Goal: Task Accomplishment & Management: Use online tool/utility

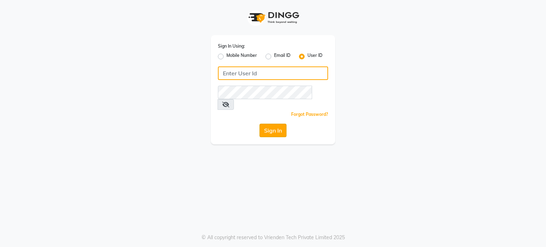
type input "[PERSON_NAME]@123"
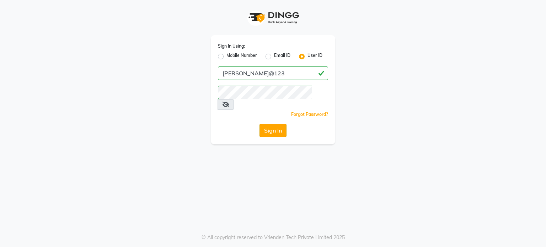
click at [272, 124] on button "Sign In" at bounding box center [272, 131] width 27 height 14
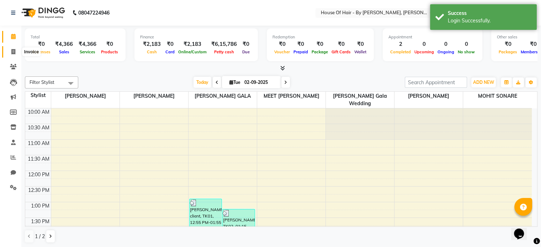
click at [13, 52] on icon at bounding box center [13, 51] width 4 height 5
select select "service"
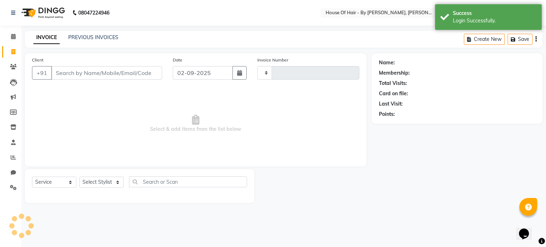
type input "0844"
select select "7865"
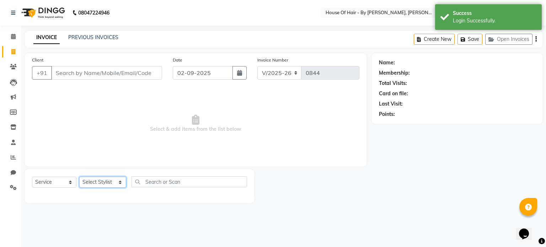
click at [104, 183] on select "Select Stylist [PERSON_NAME] GALA [PERSON_NAME] Gala Wedding [PERSON_NAME] [PER…" at bounding box center [102, 182] width 47 height 11
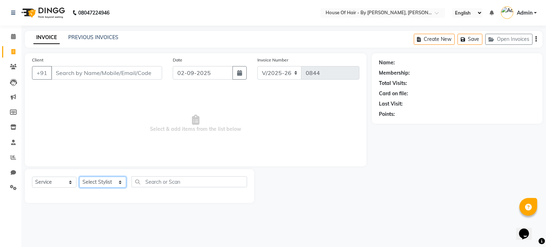
select select "70378"
click at [79, 177] on select "Select Stylist [PERSON_NAME] GALA [PERSON_NAME] Gala Wedding [PERSON_NAME] [PER…" at bounding box center [102, 182] width 47 height 11
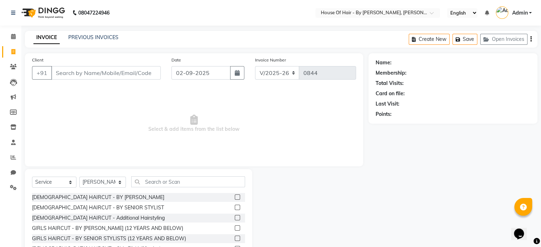
click at [235, 207] on label at bounding box center [237, 207] width 5 height 5
click at [235, 207] on input "checkbox" at bounding box center [237, 207] width 5 height 5
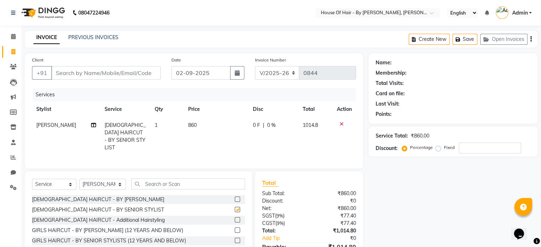
checkbox input "false"
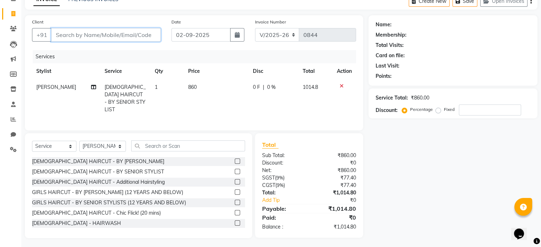
click at [151, 38] on input "Client" at bounding box center [105, 35] width 109 height 14
click at [132, 32] on input "Client" at bounding box center [105, 35] width 109 height 14
type input "S"
type input "0"
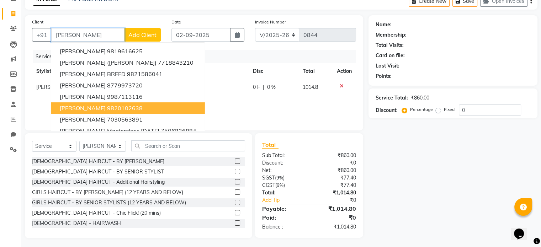
click at [129, 109] on ngb-highlight "9820102638" at bounding box center [125, 108] width 36 height 7
type input "9820102638"
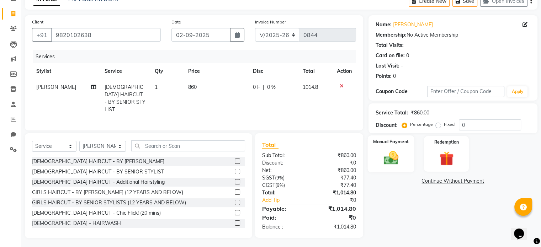
click at [391, 161] on img at bounding box center [391, 158] width 24 height 17
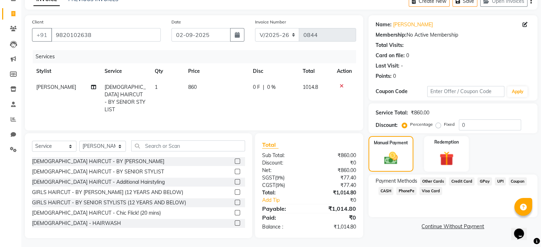
click at [389, 191] on span "CASH" at bounding box center [385, 191] width 15 height 8
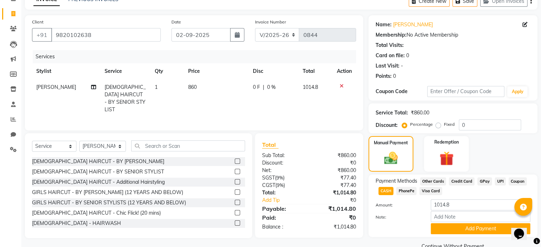
scroll to position [54, 0]
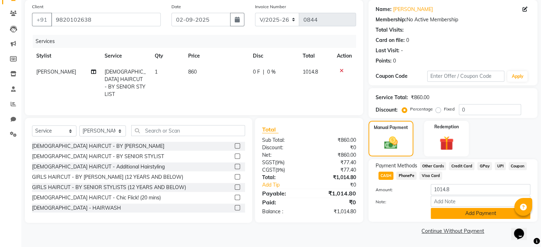
click at [439, 213] on button "Add Payment" at bounding box center [480, 213] width 100 height 11
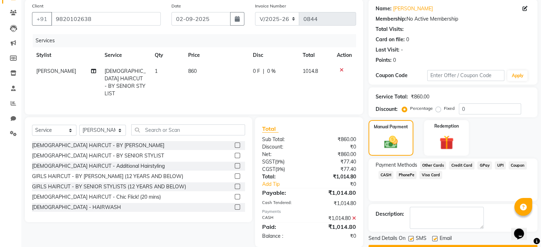
scroll to position [73, 0]
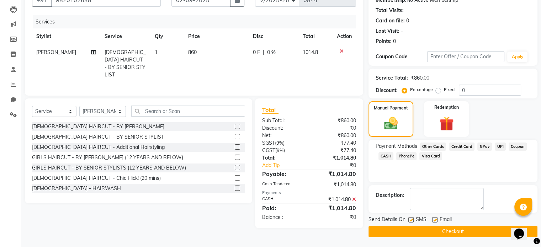
click at [423, 233] on button "Checkout" at bounding box center [452, 231] width 169 height 11
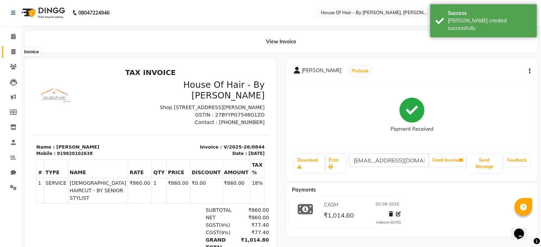
click at [9, 55] on span at bounding box center [13, 52] width 12 height 8
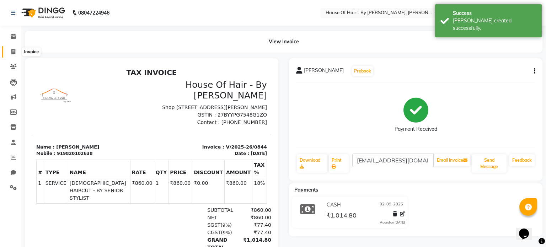
select select "7865"
select select "service"
